Goal: Information Seeking & Learning: Learn about a topic

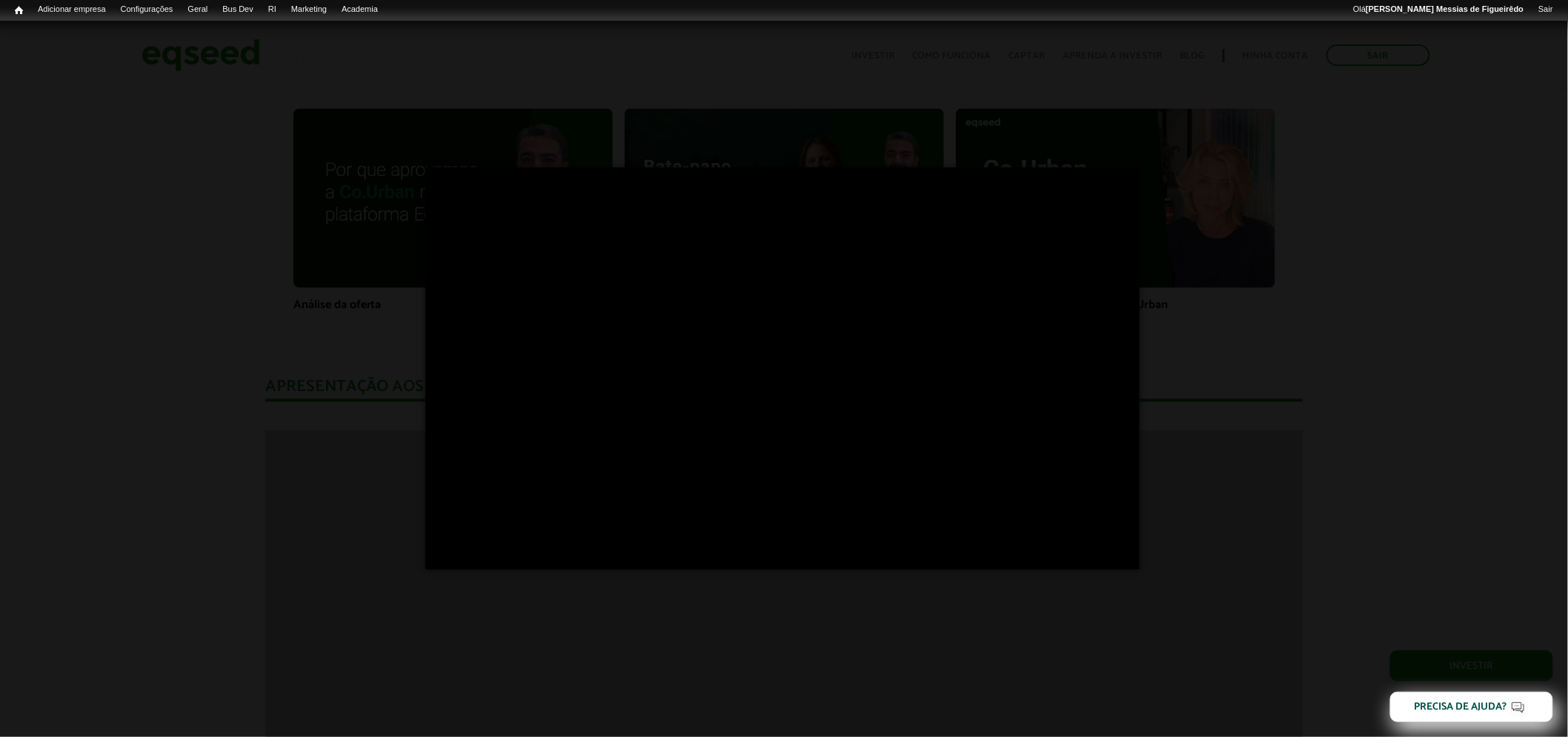
scroll to position [1094, 0]
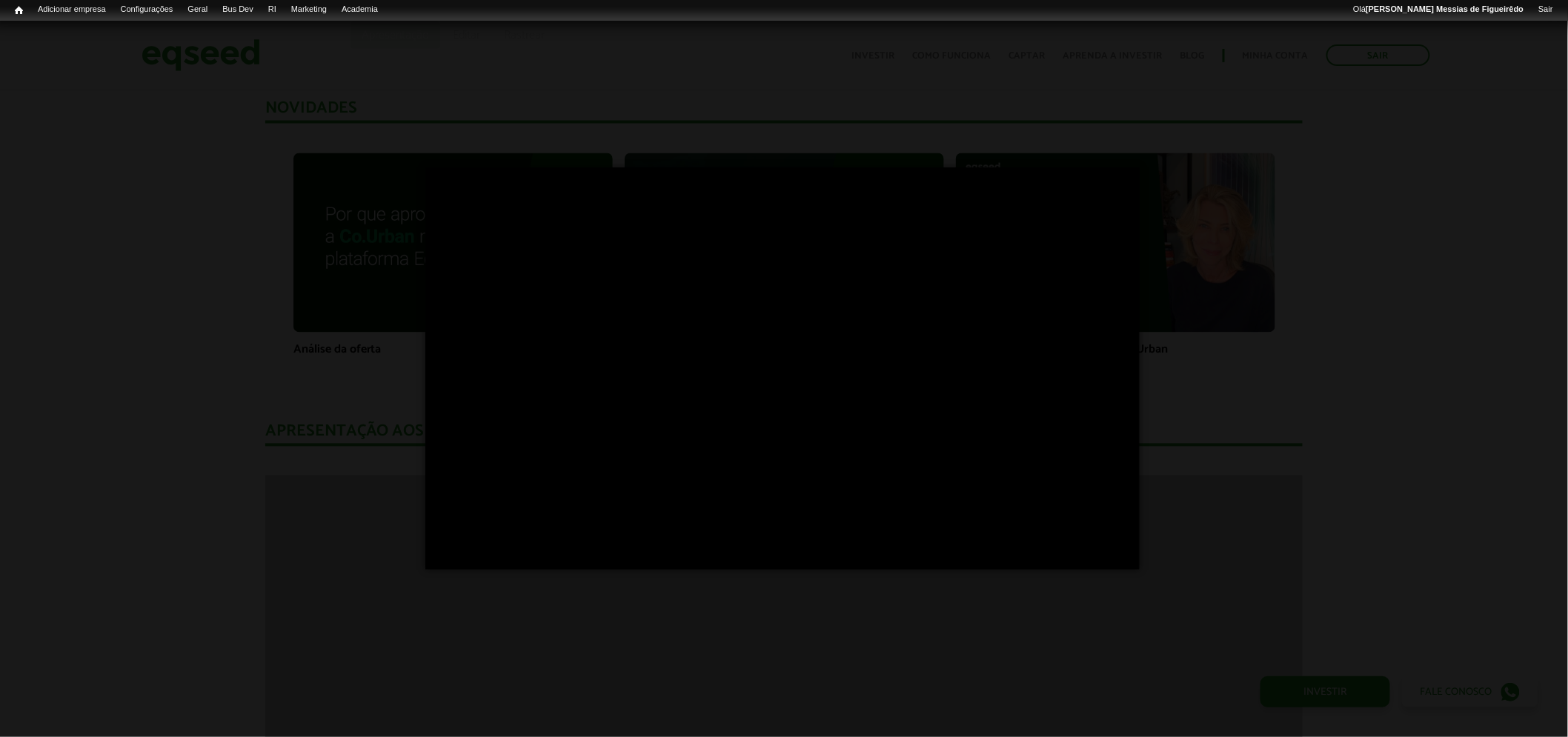
scroll to position [1094, 0]
